Goal: Navigation & Orientation: Find specific page/section

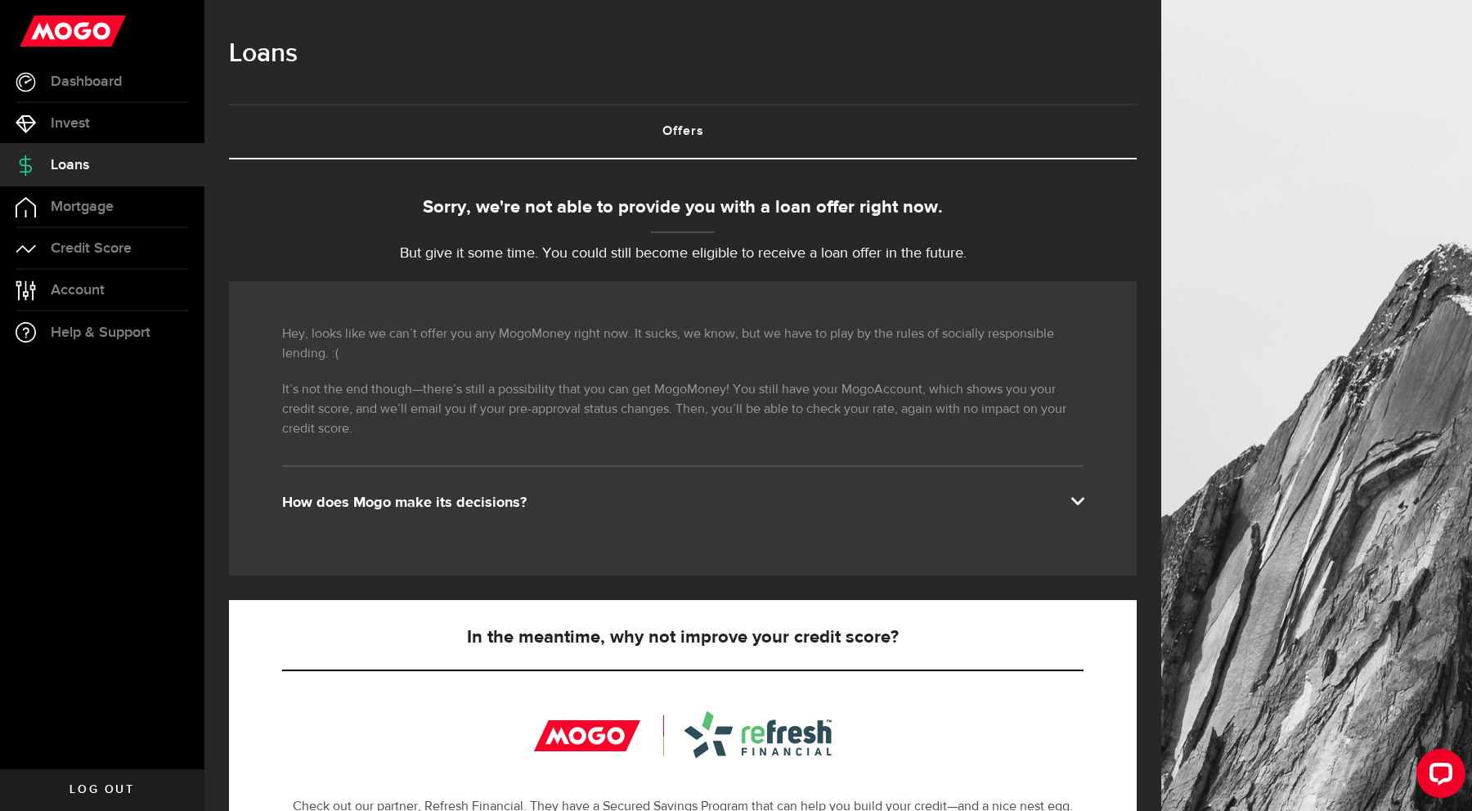
click at [614, 254] on p "But give it some time. You could still become eligible to receive a loan offer …" at bounding box center [683, 254] width 908 height 22
click at [92, 196] on link "Mortgage" at bounding box center [102, 206] width 204 height 41
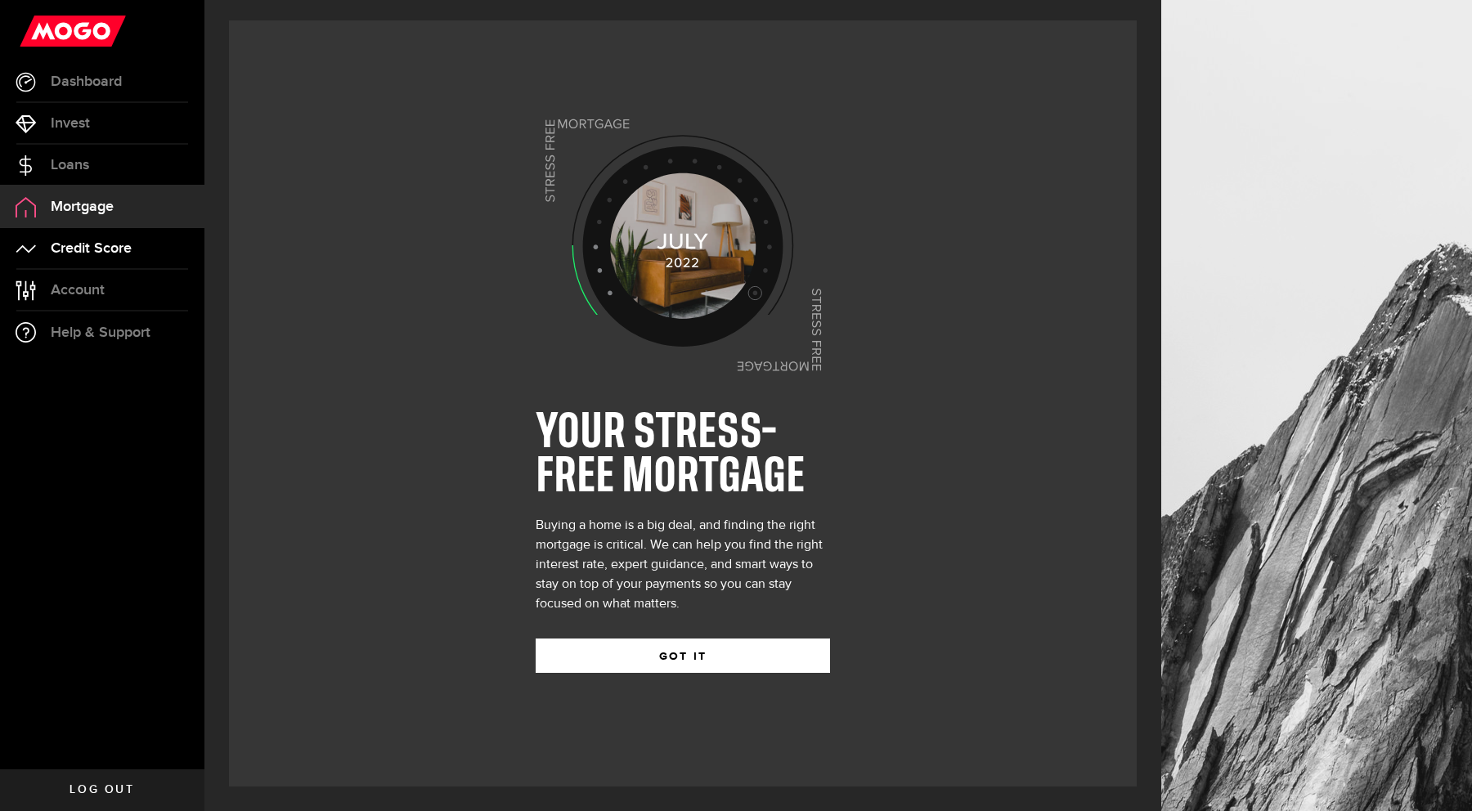
click at [97, 256] on span "Credit Score" at bounding box center [91, 248] width 81 height 15
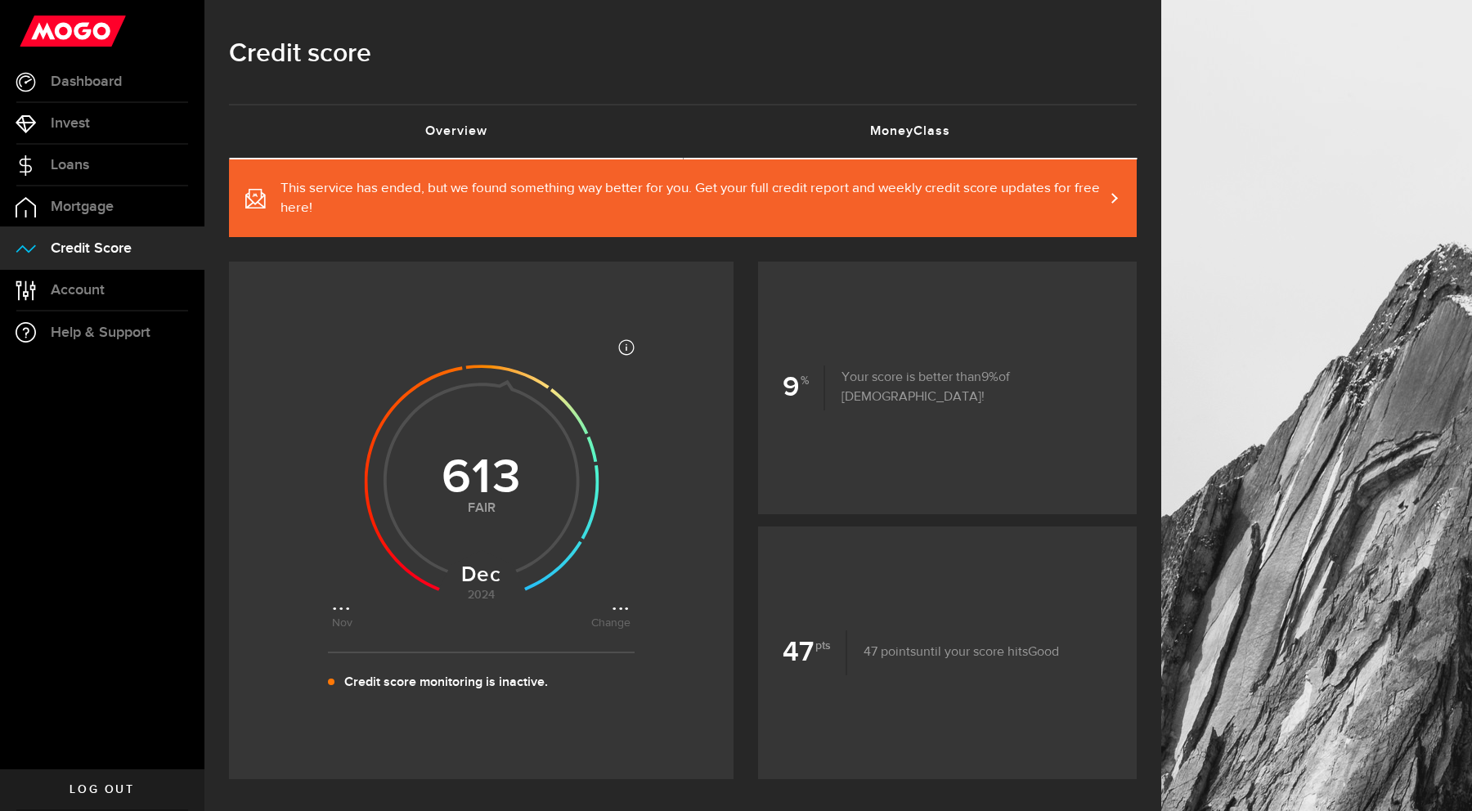
click at [922, 131] on link "MoneyClass (requires attention)" at bounding box center [910, 132] width 454 height 52
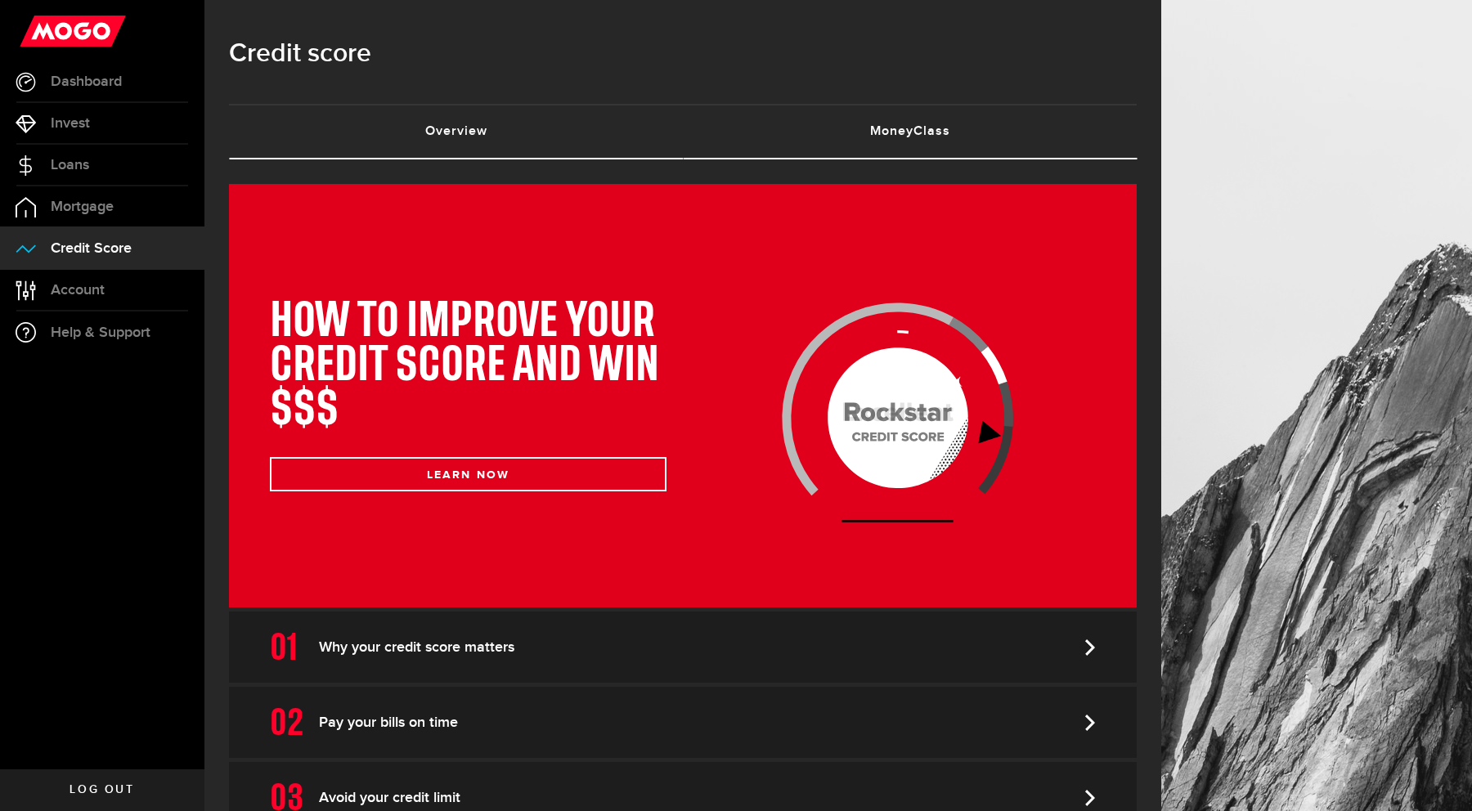
click at [528, 121] on link "Overview (requires attention)" at bounding box center [456, 132] width 454 height 52
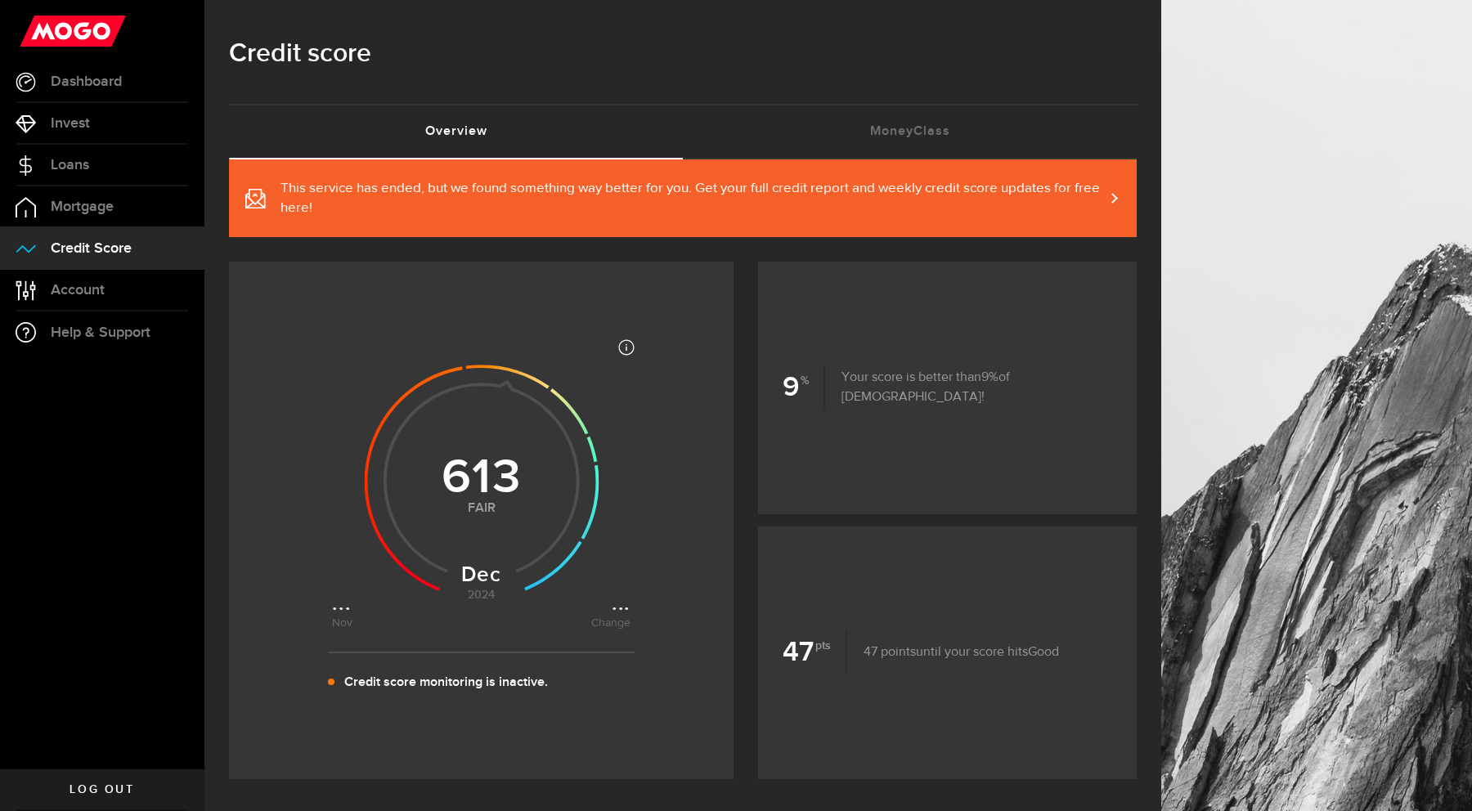
click at [622, 606] on icon at bounding box center [481, 478] width 299 height 299
click at [618, 623] on icon at bounding box center [481, 478] width 299 height 299
click at [338, 609] on icon at bounding box center [481, 478] width 299 height 299
click at [646, 613] on article "Most credit scores are between 399 and 862, and higher scores are better becaus…" at bounding box center [481, 520] width 505 height 407
click at [77, 290] on span "Account" at bounding box center [78, 290] width 54 height 15
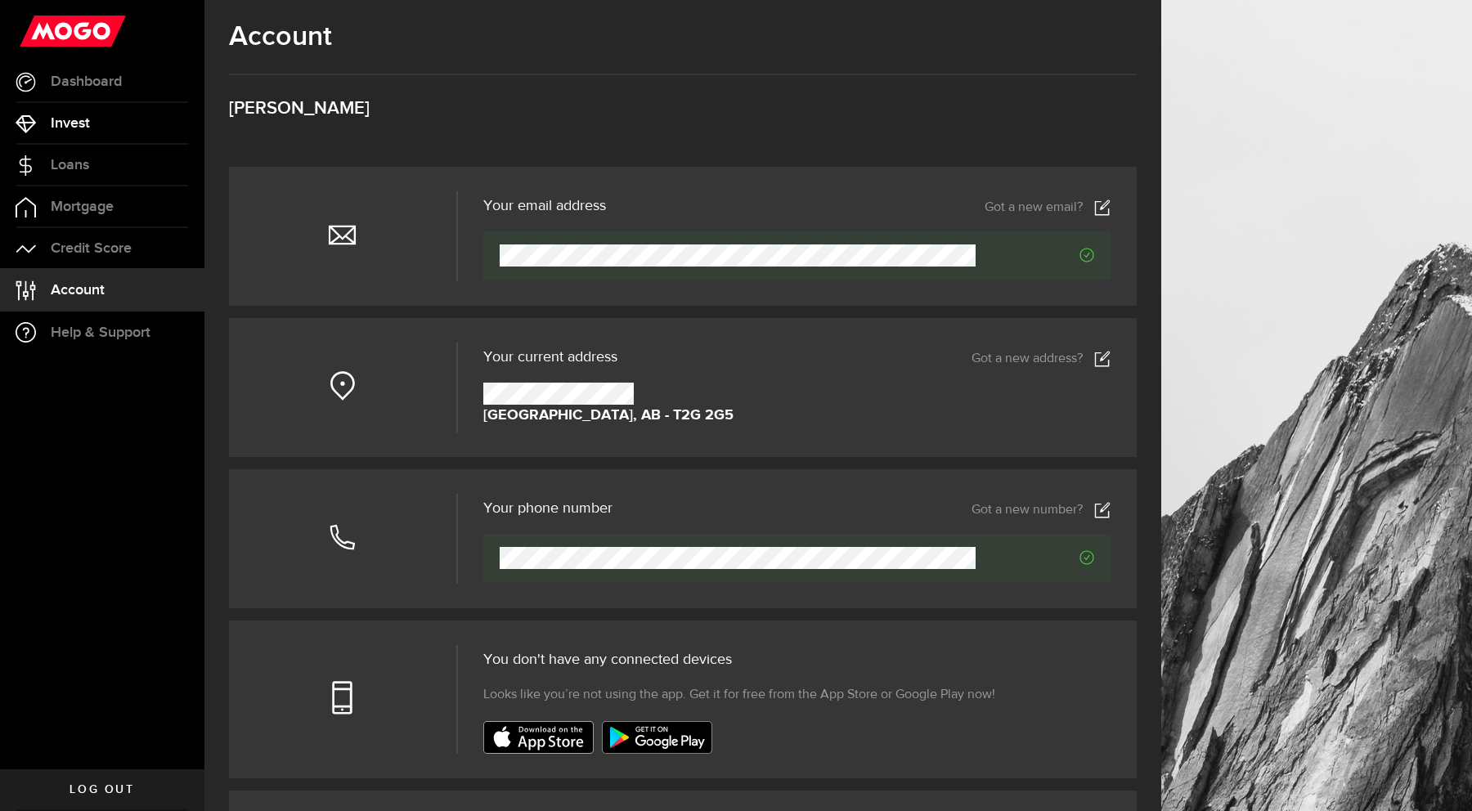
click at [97, 126] on link "Invest" at bounding box center [102, 123] width 204 height 41
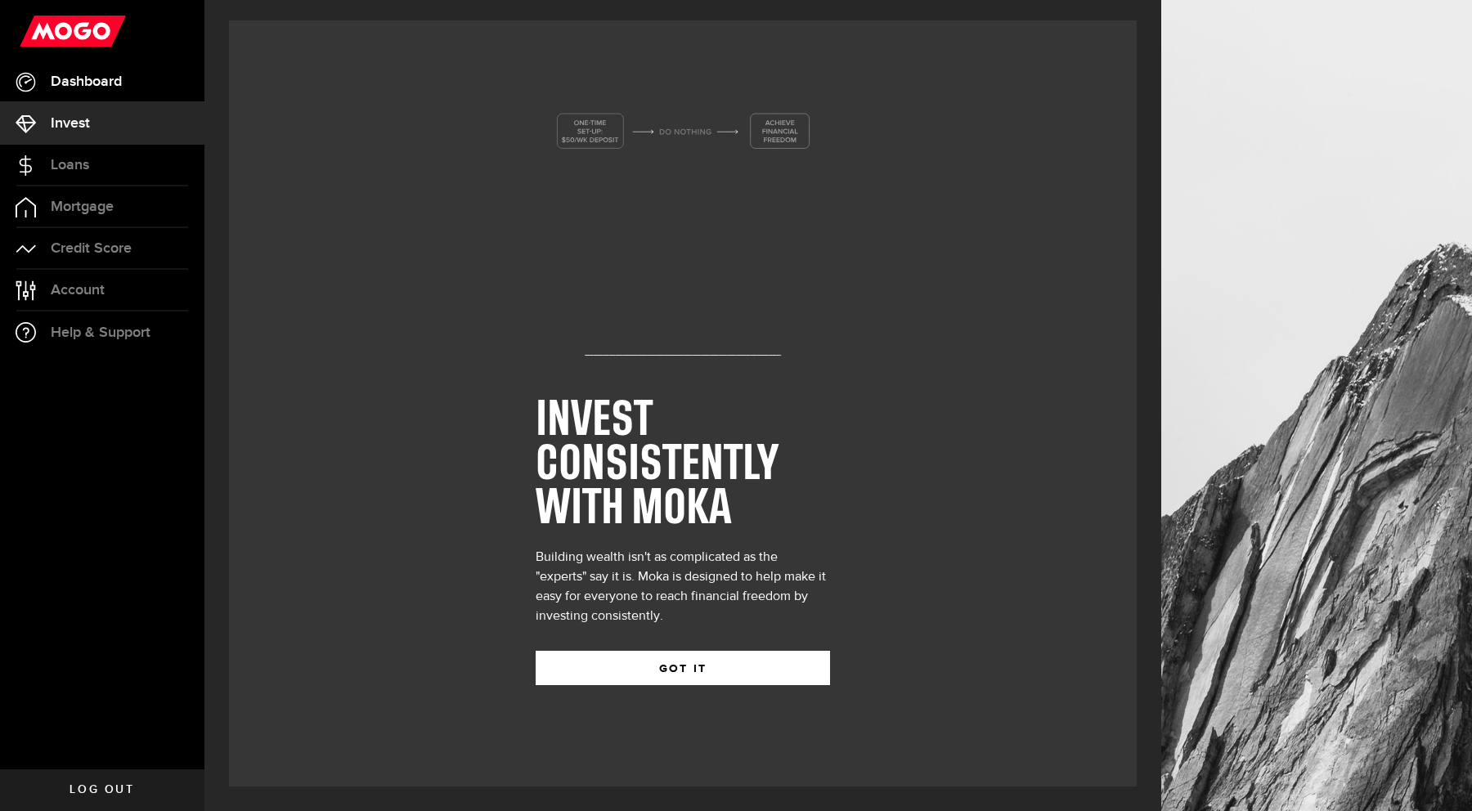
click at [93, 86] on span "Dashboard" at bounding box center [86, 81] width 71 height 15
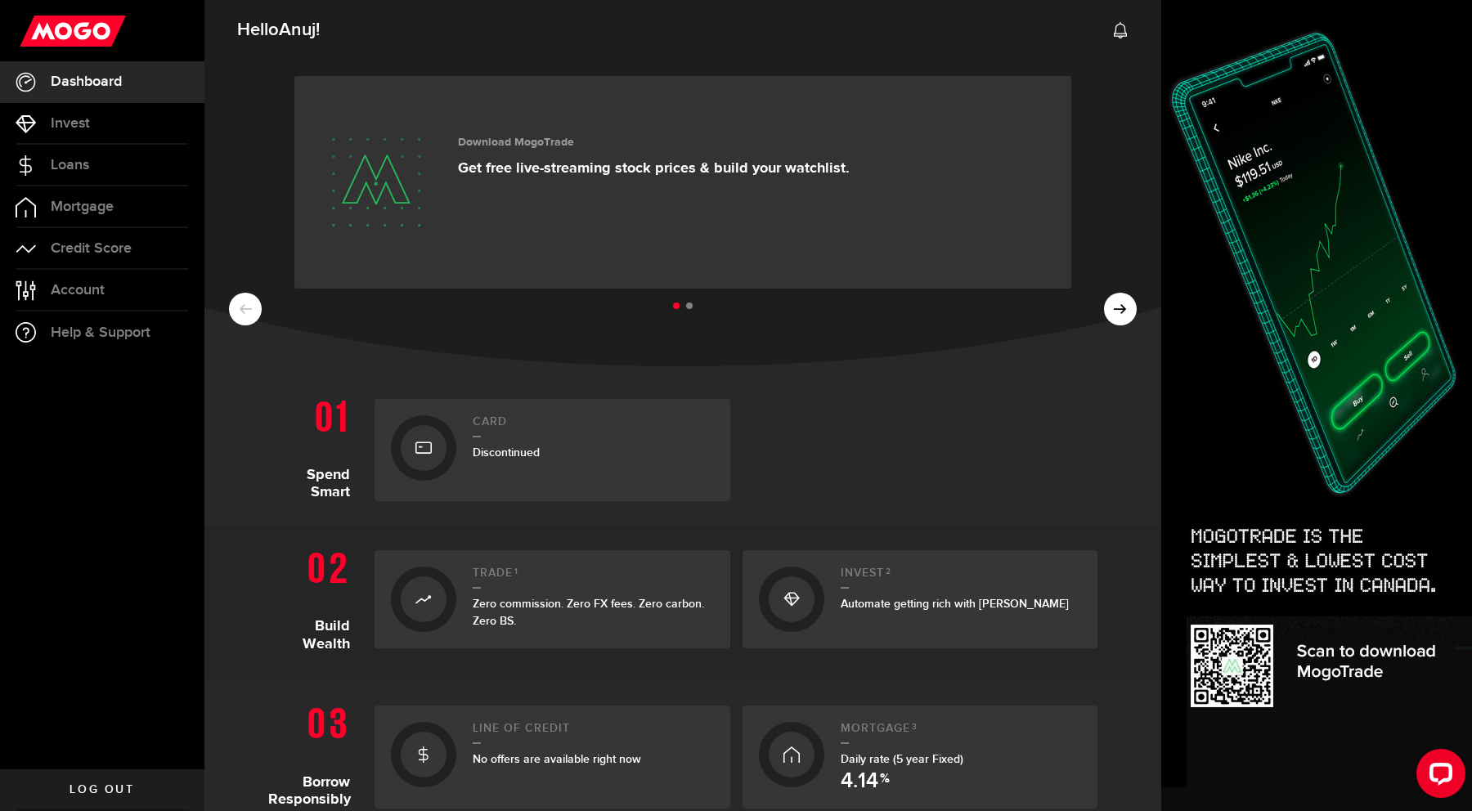
click at [495, 462] on div "Card Discontinued" at bounding box center [593, 451] width 241 height 70
click at [513, 455] on span "Discontinued" at bounding box center [506, 453] width 67 height 14
click at [574, 438] on div "Card Discontinued" at bounding box center [593, 451] width 241 height 70
click at [44, 38] on use at bounding box center [73, 31] width 106 height 31
